Goal: Check status: Check status

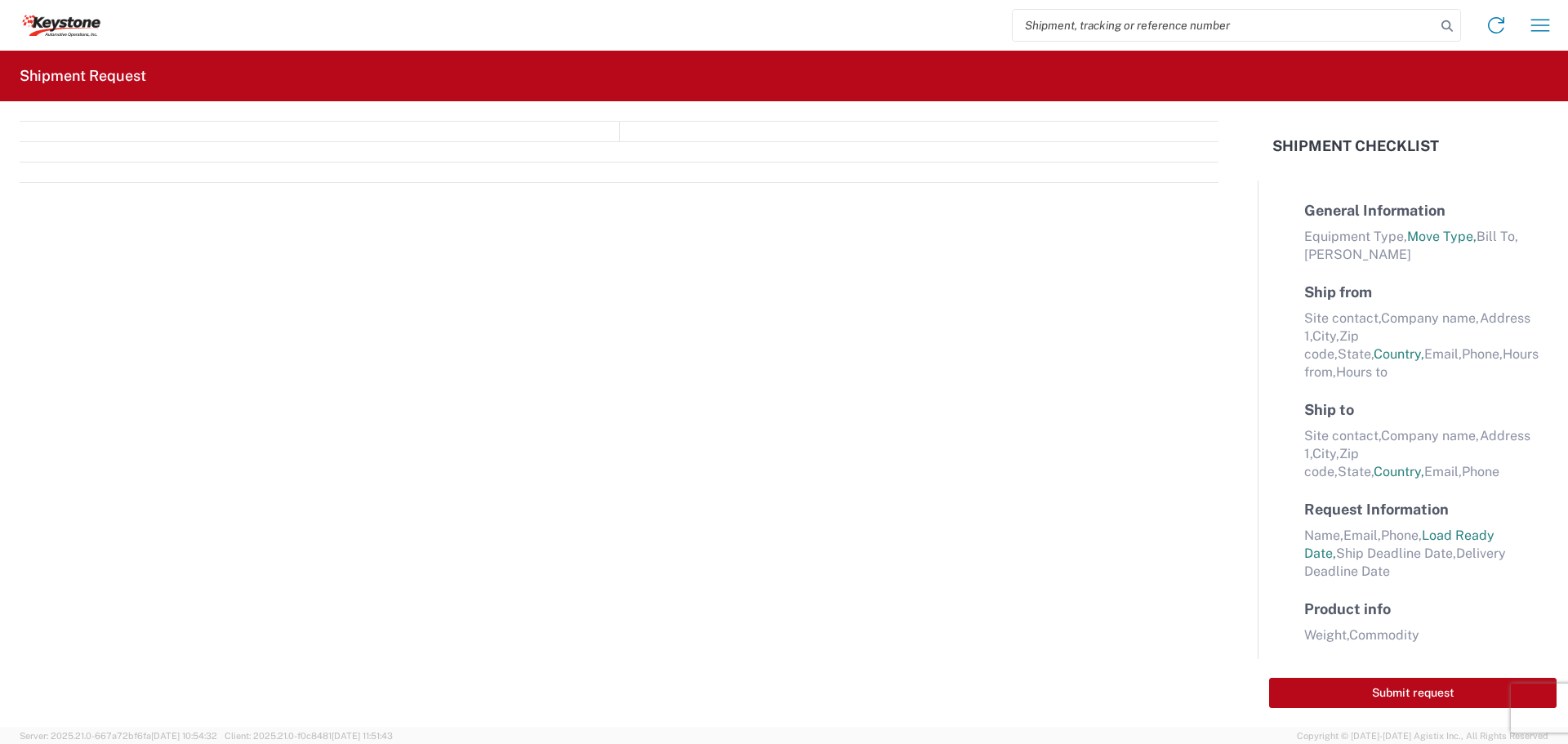
select select "FULL"
select select "LBS"
select select "IN"
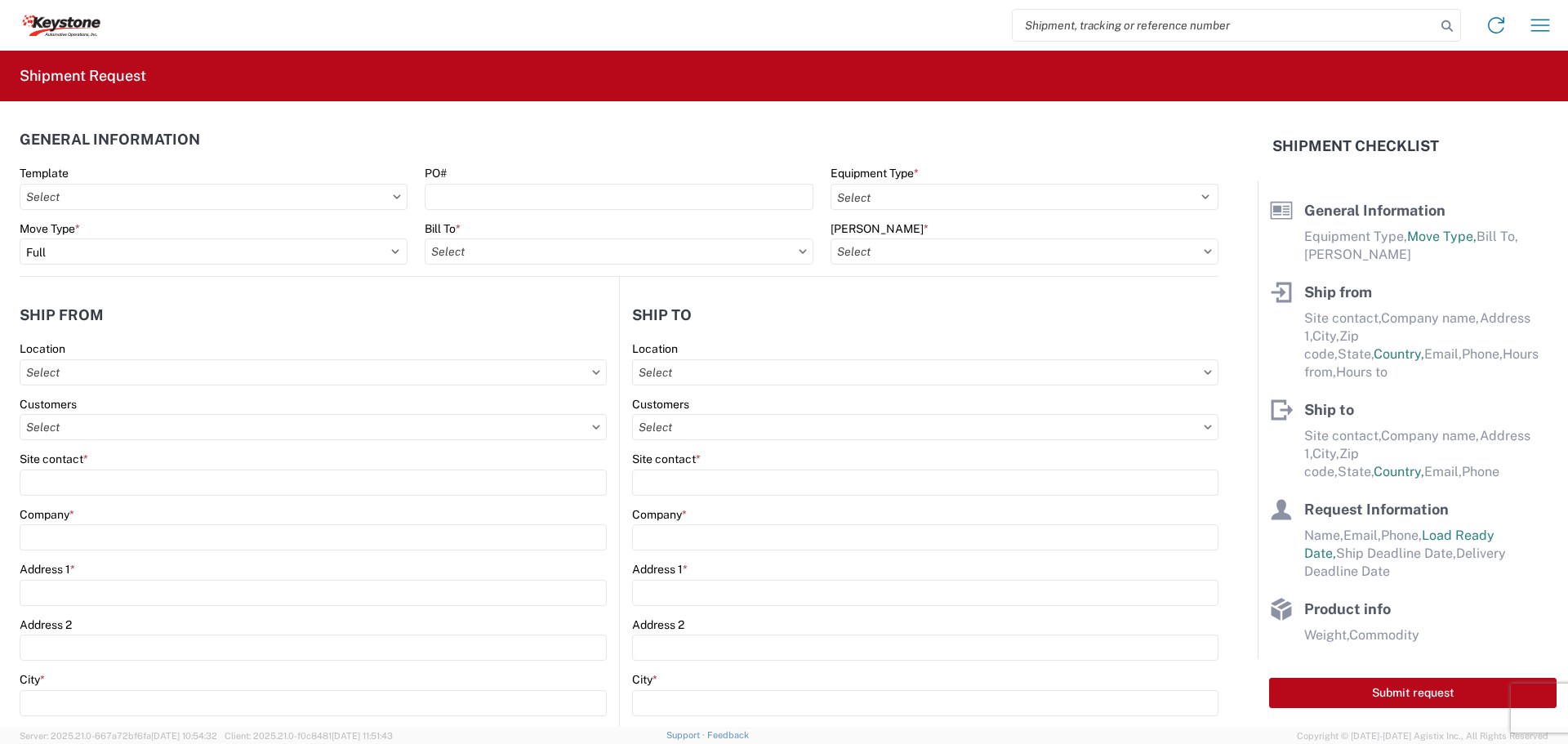
click at [1037, 23] on input "search" at bounding box center [1224, 25] width 423 height 31
type input "57082653"
click at [1445, 26] on icon at bounding box center [1447, 26] width 23 height 23
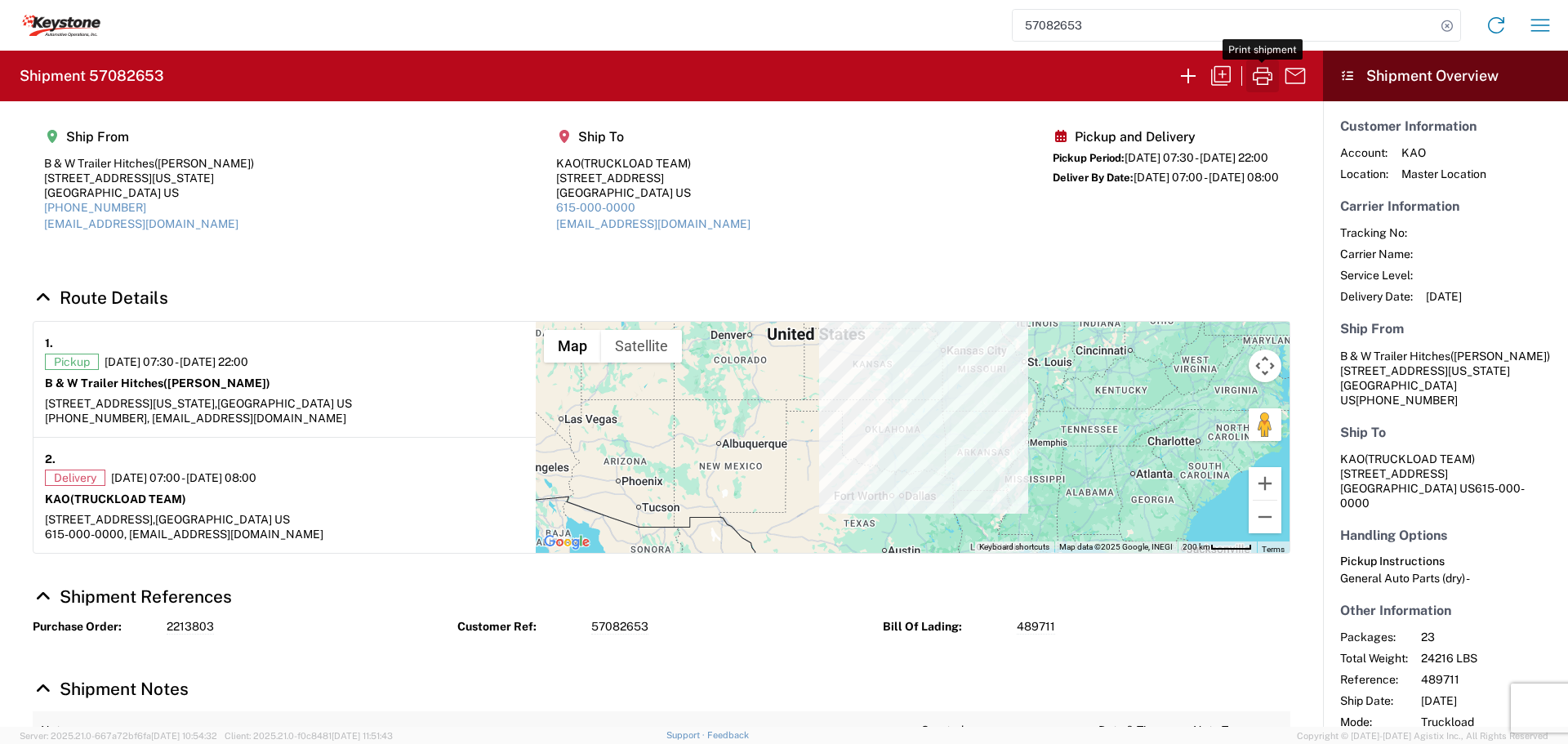
click at [1253, 79] on icon "button" at bounding box center [1263, 75] width 26 height 26
click at [1445, 22] on icon at bounding box center [1447, 26] width 23 height 23
click at [1349, 23] on input "57082653" at bounding box center [1224, 25] width 423 height 31
type input "57082830"
click at [1447, 22] on icon at bounding box center [1447, 26] width 23 height 23
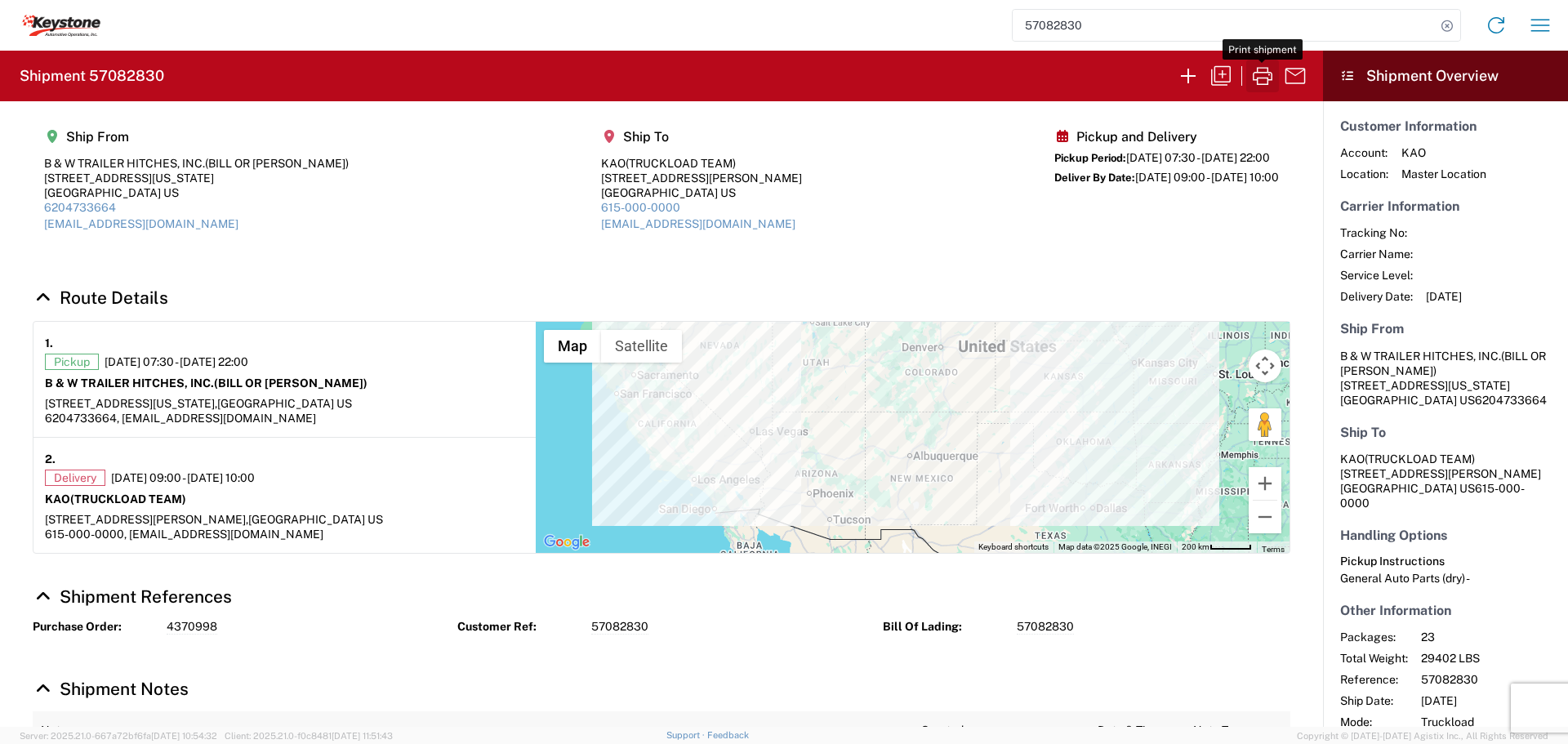
click at [1265, 75] on icon "button" at bounding box center [1263, 75] width 26 height 26
click at [1445, 28] on icon at bounding box center [1447, 26] width 23 height 23
click at [1271, 29] on input "57082830" at bounding box center [1224, 25] width 423 height 31
type input "57085137"
click at [1448, 27] on icon at bounding box center [1447, 26] width 23 height 23
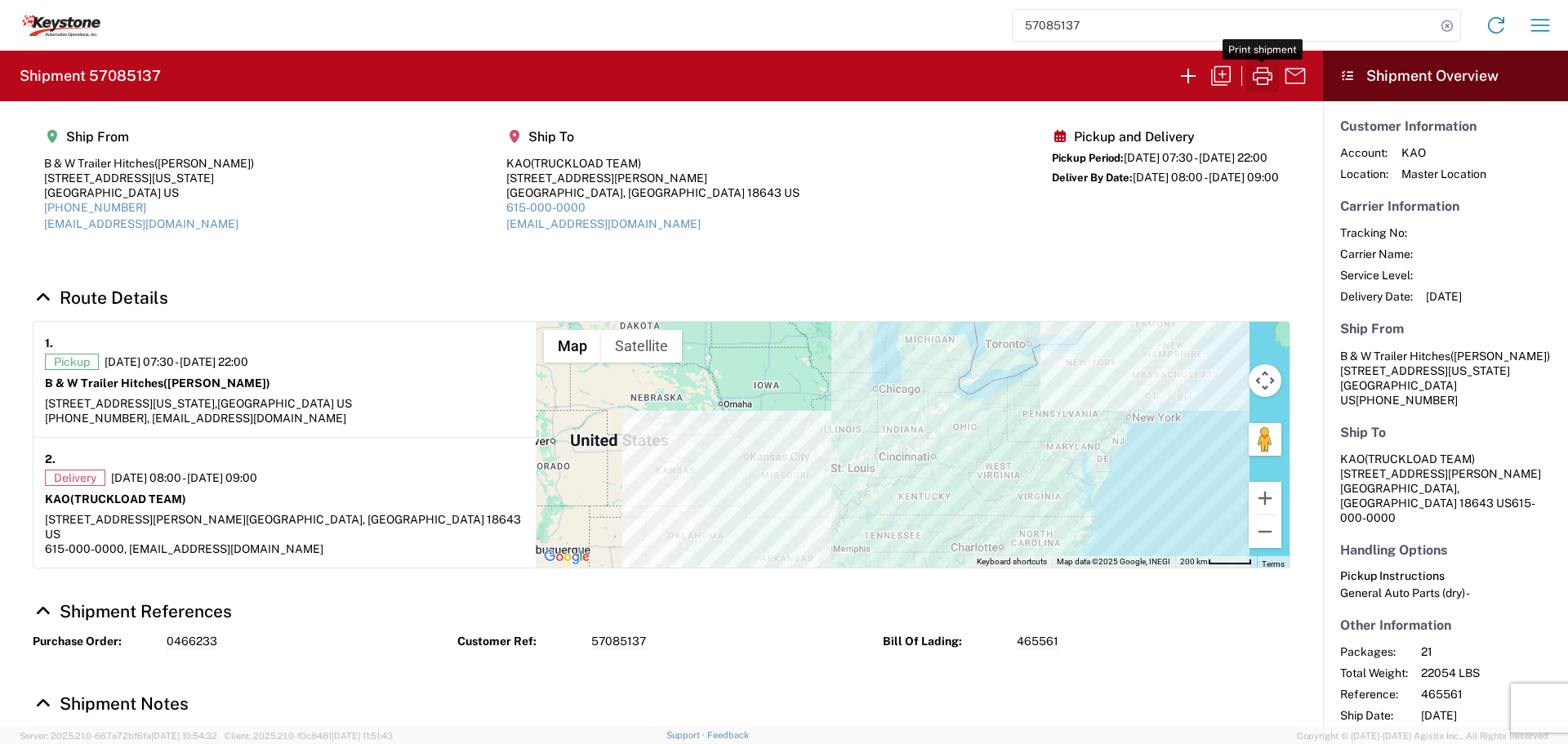
click at [1267, 66] on icon "button" at bounding box center [1263, 75] width 26 height 26
